Goal: Information Seeking & Learning: Learn about a topic

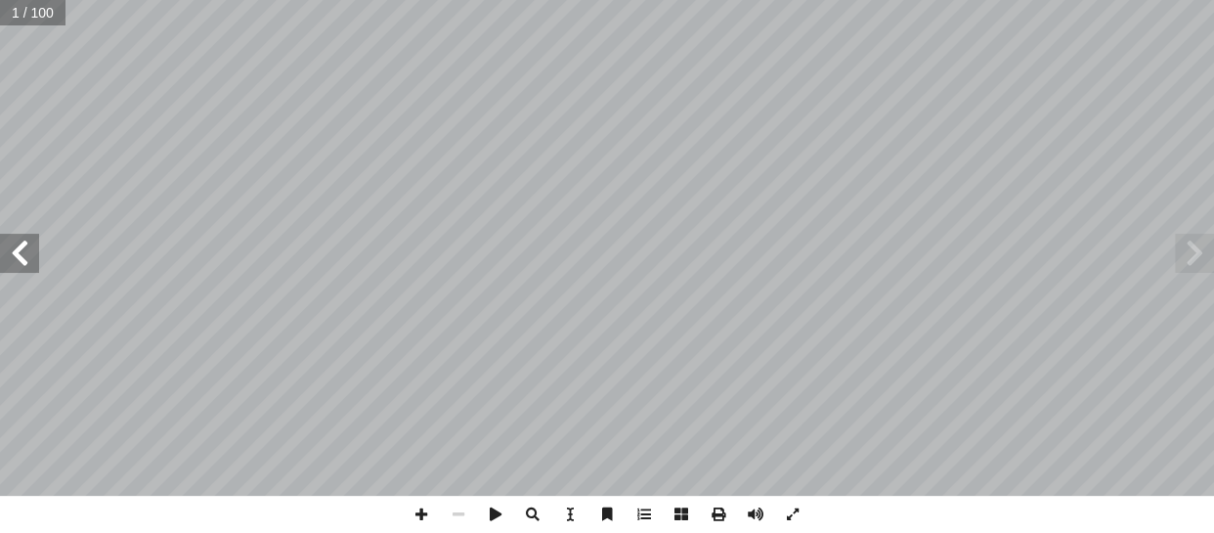
click at [26, 252] on span at bounding box center [19, 253] width 39 height 39
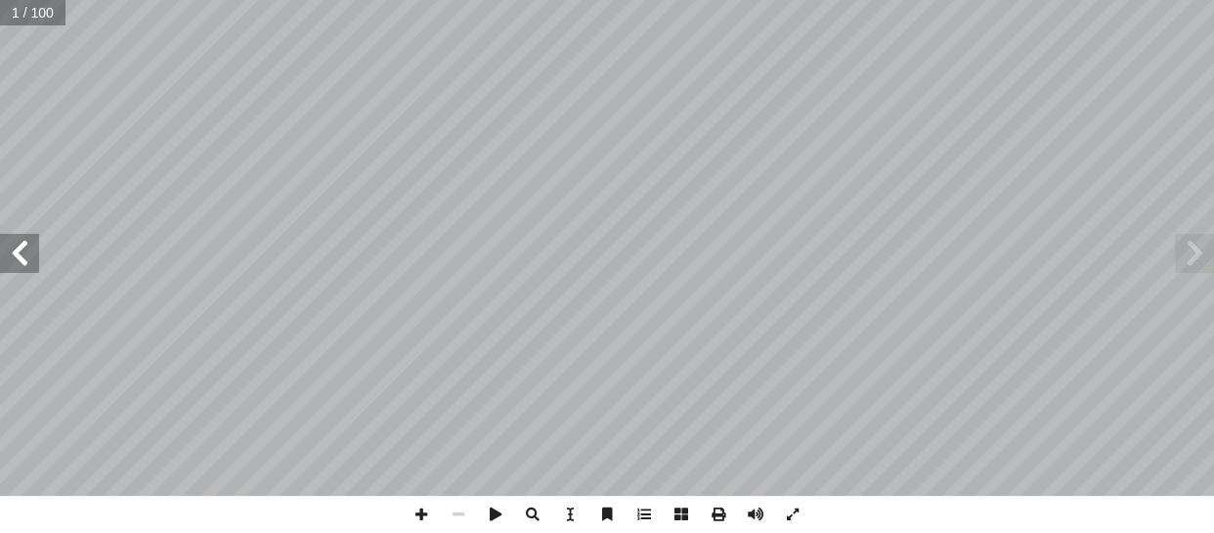
click at [26, 252] on span at bounding box center [19, 253] width 39 height 39
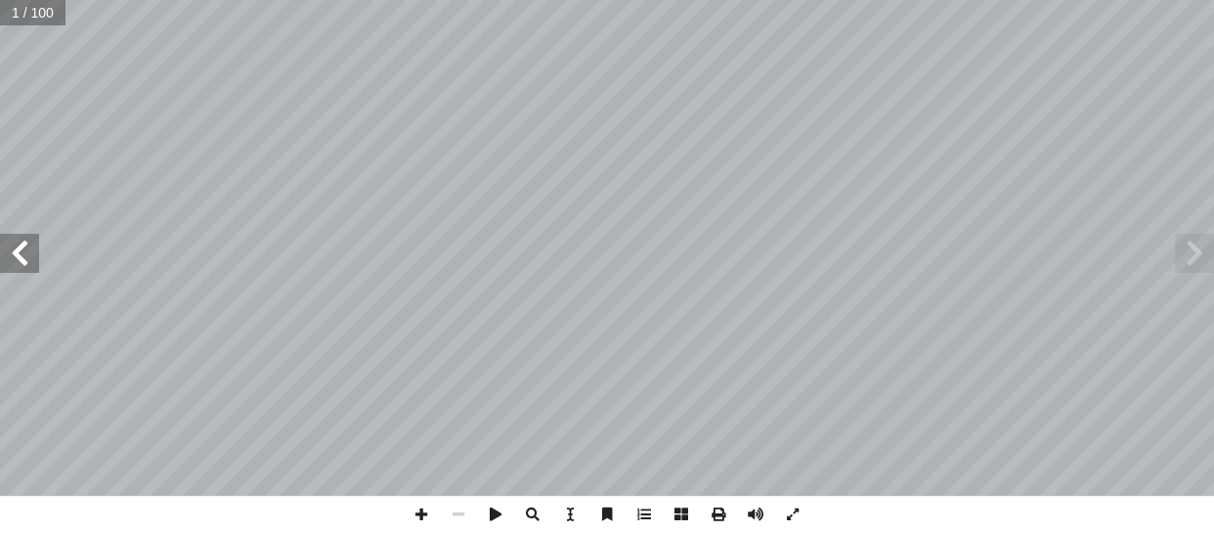
click at [26, 252] on span at bounding box center [19, 253] width 39 height 39
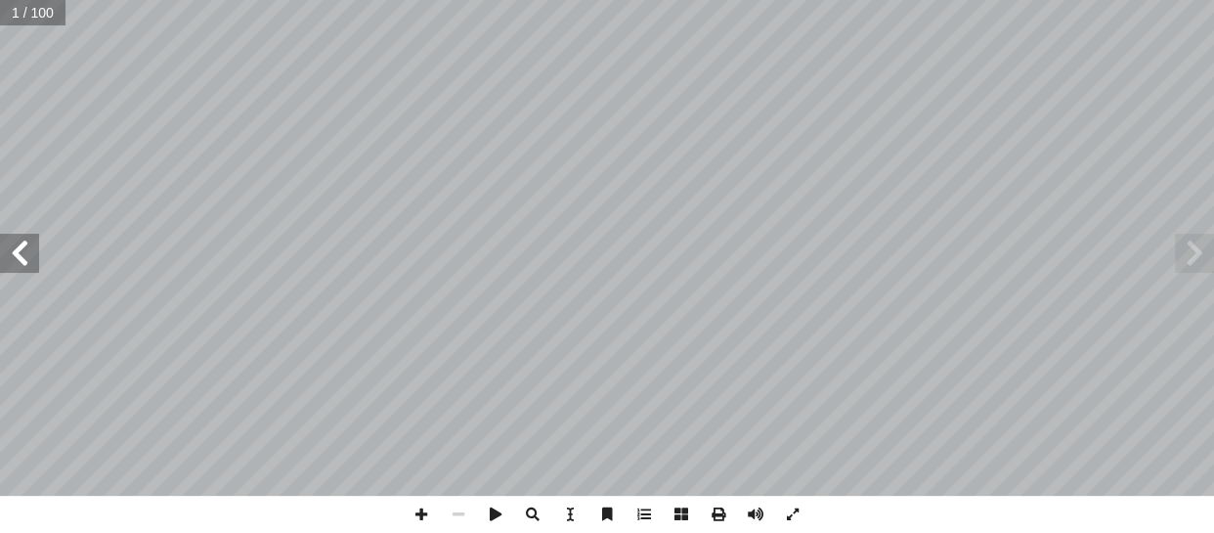
click at [26, 252] on span at bounding box center [19, 253] width 39 height 39
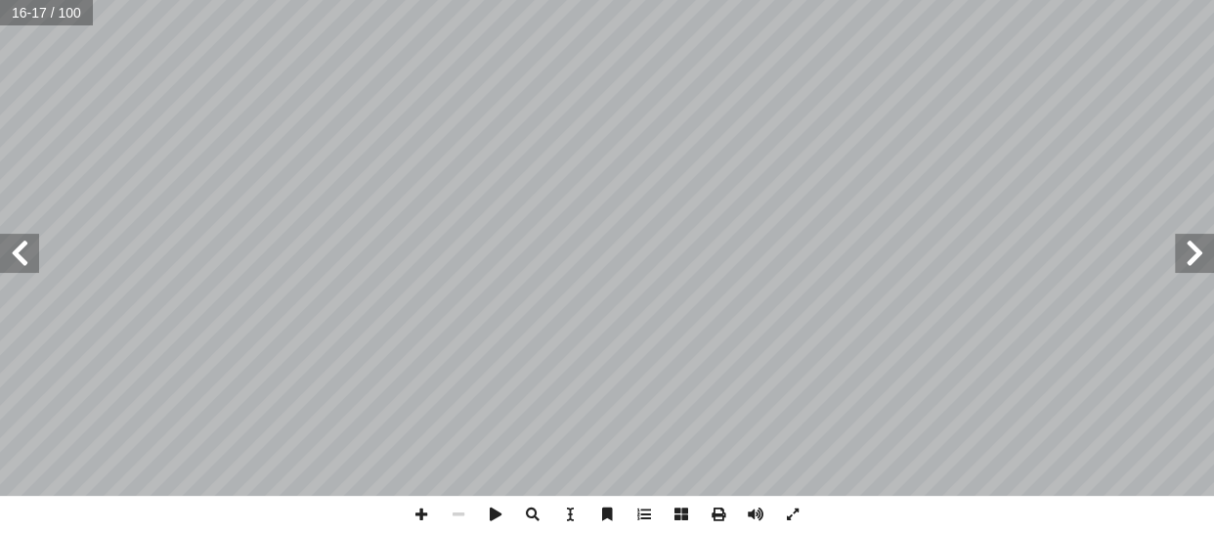
click at [26, 252] on span at bounding box center [19, 253] width 39 height 39
click at [22, 253] on span at bounding box center [19, 253] width 39 height 39
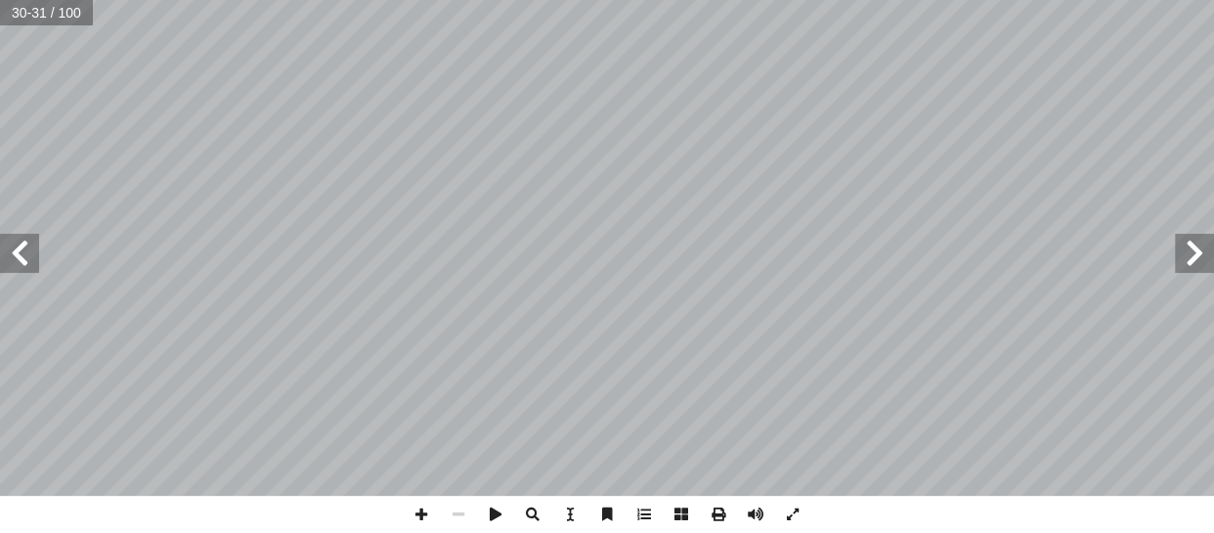
click at [16, 251] on span at bounding box center [19, 253] width 39 height 39
click at [1193, 254] on span at bounding box center [1194, 253] width 39 height 39
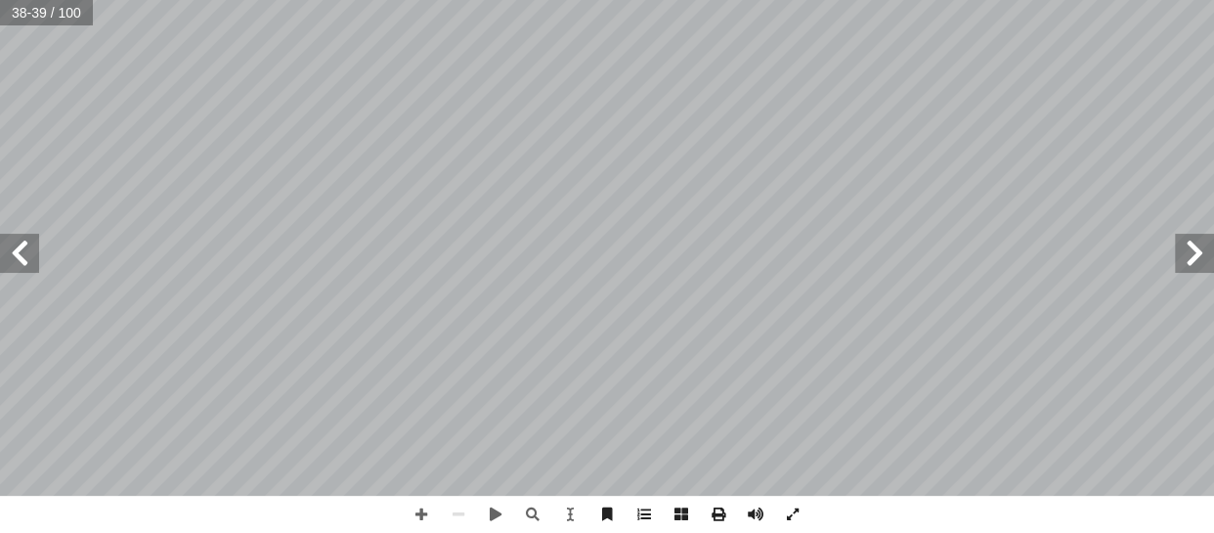
click at [1193, 254] on span at bounding box center [1194, 253] width 39 height 39
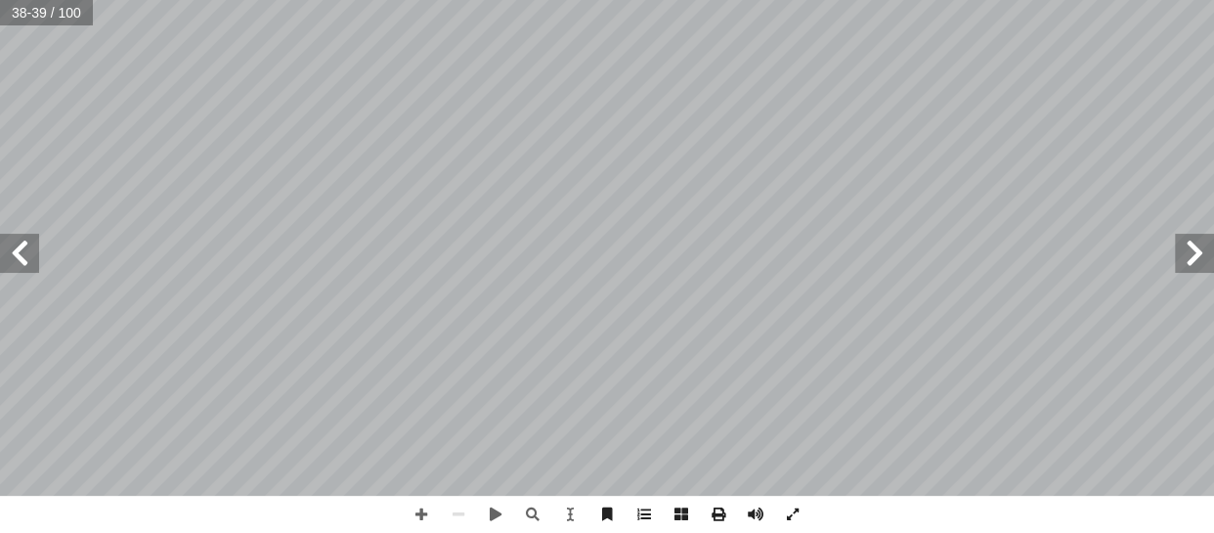
click at [1193, 254] on span at bounding box center [1194, 253] width 39 height 39
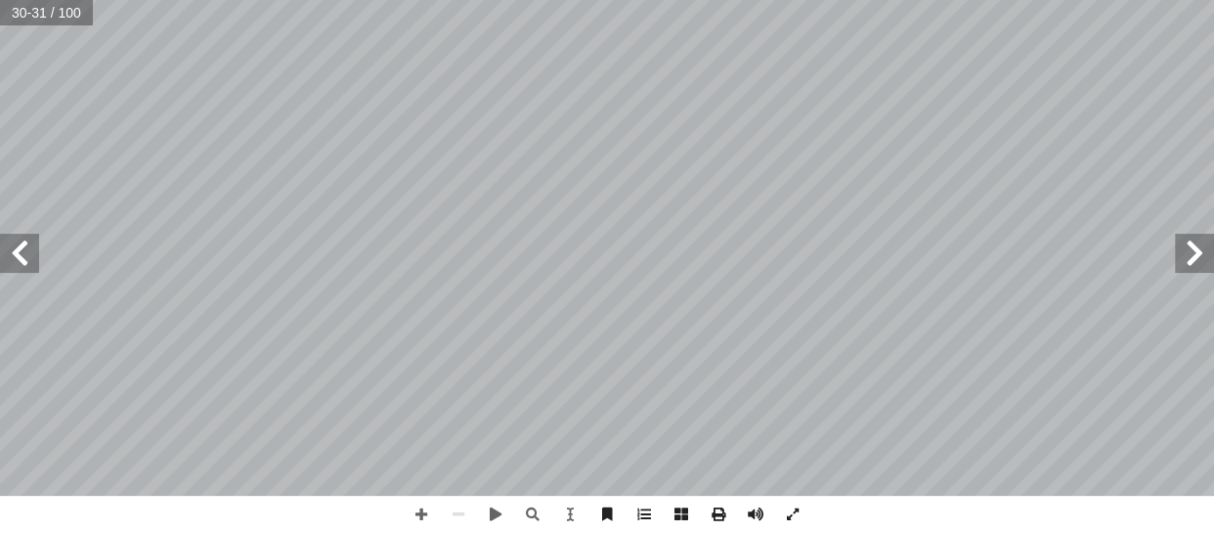
click at [1193, 254] on span at bounding box center [1194, 253] width 39 height 39
click at [24, 249] on span at bounding box center [19, 253] width 39 height 39
